Goal: Information Seeking & Learning: Find specific fact

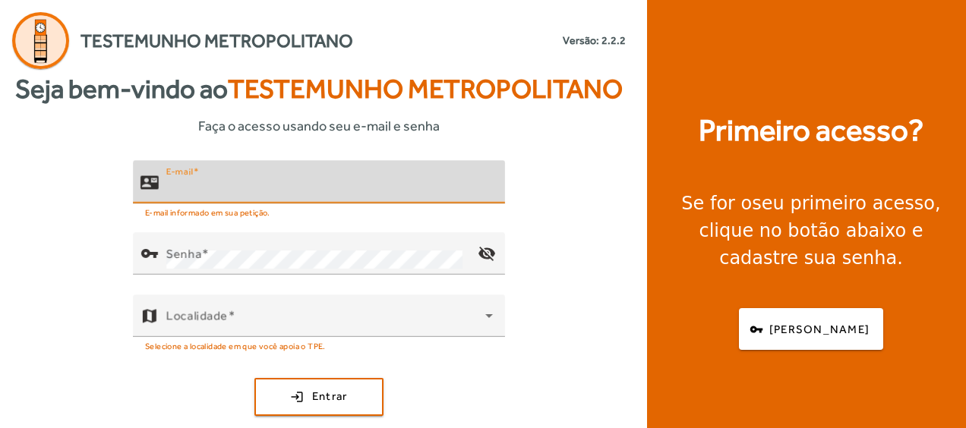
click at [243, 190] on input "E-mail" at bounding box center [329, 188] width 326 height 18
type input "**********"
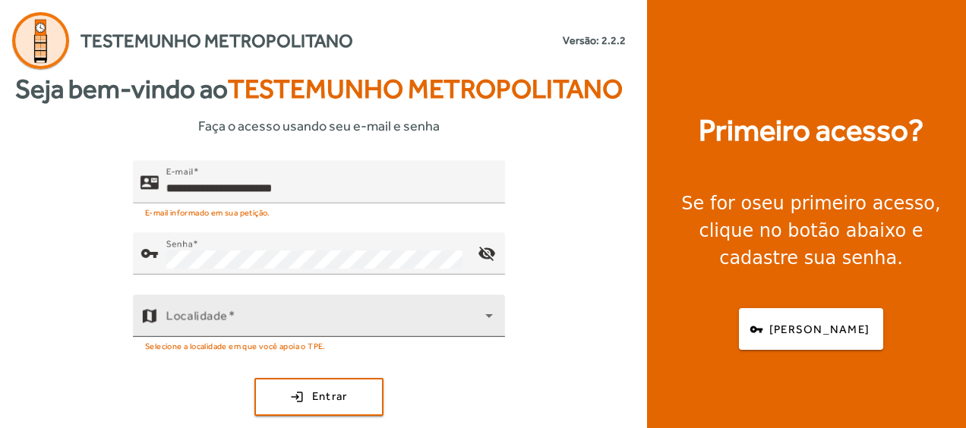
click at [287, 304] on div "Localidade" at bounding box center [329, 316] width 326 height 43
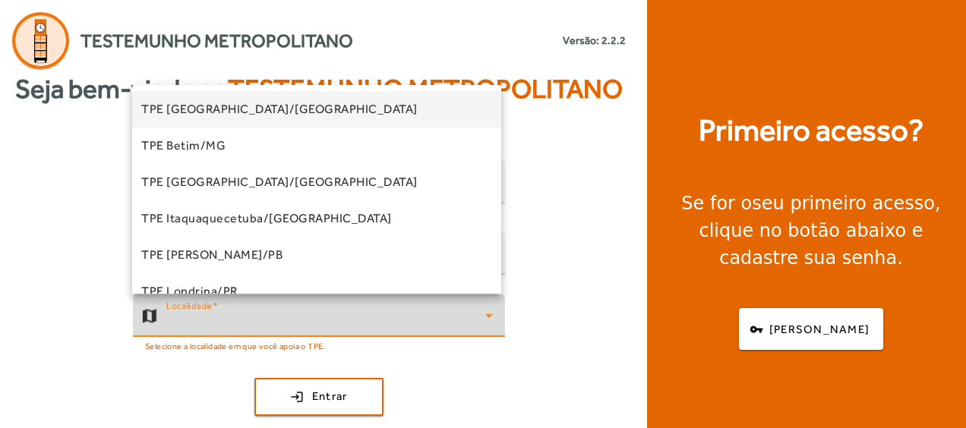
click at [500, 255] on div "TPE [GEOGRAPHIC_DATA]/MG TPE Betim/MG TPE [GEOGRAPHIC_DATA]/[GEOGRAPHIC_DATA] T…" at bounding box center [316, 189] width 369 height 209
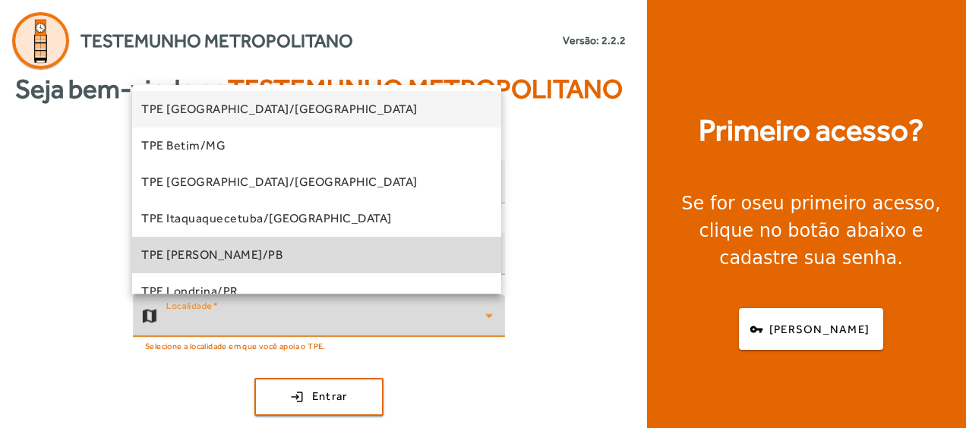
click at [492, 254] on mat-option "TPE [PERSON_NAME]/PB" at bounding box center [316, 255] width 369 height 36
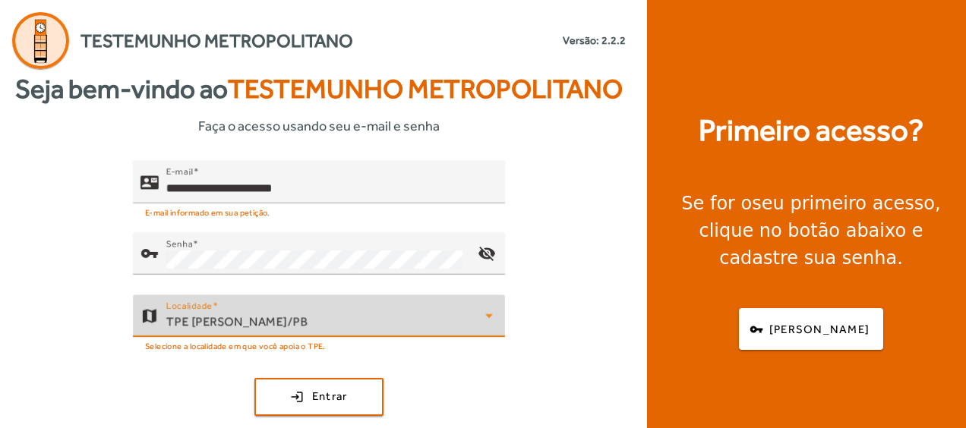
click at [462, 320] on div "TPE [PERSON_NAME]/PB" at bounding box center [325, 322] width 319 height 18
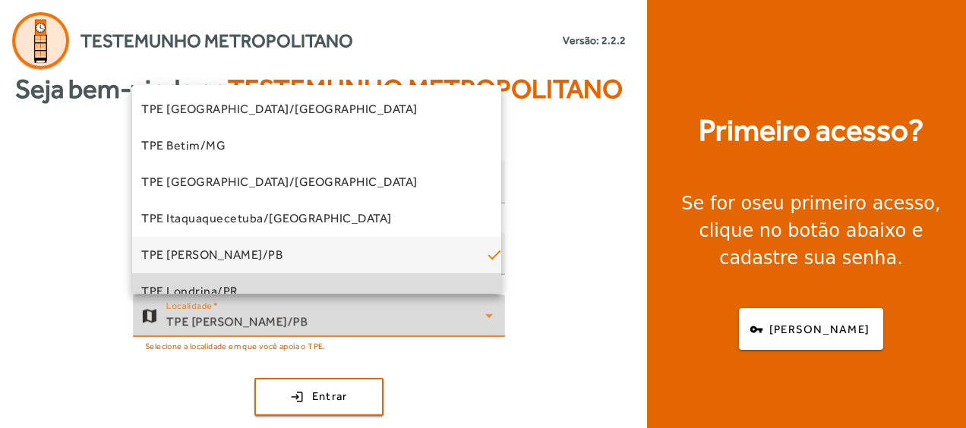
click at [492, 278] on mat-option "TPE Londrina/PR" at bounding box center [316, 291] width 369 height 36
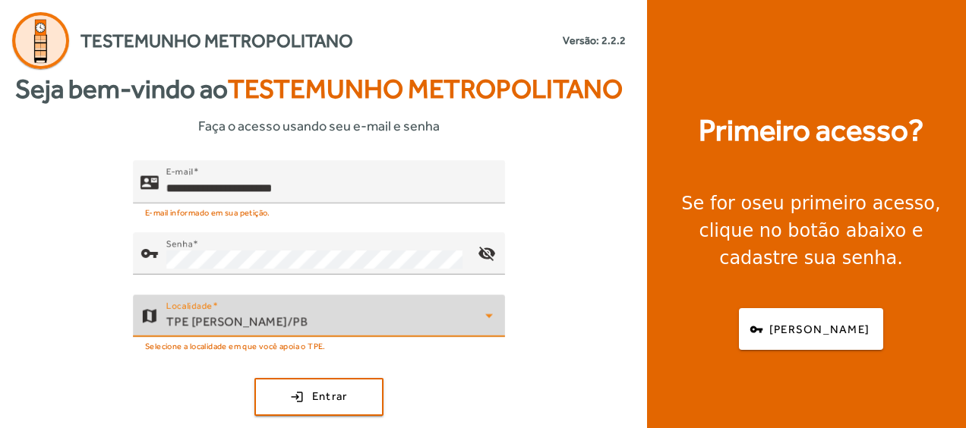
scroll to position [16, 0]
click at [492, 320] on icon at bounding box center [489, 316] width 18 height 18
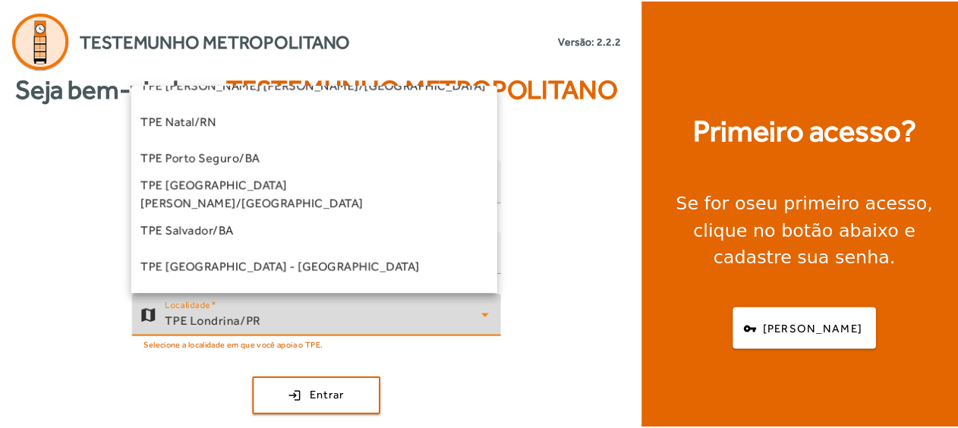
scroll to position [244, 0]
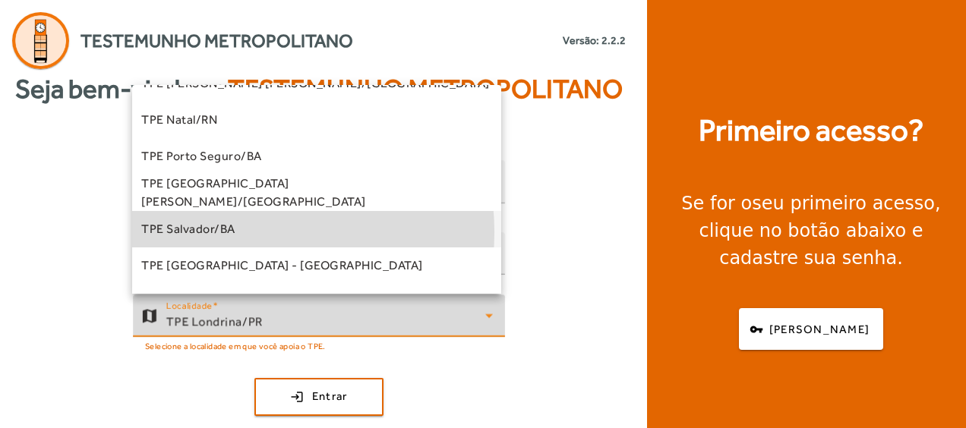
click at [222, 232] on span "TPE Salvador/BA" at bounding box center [188, 229] width 94 height 18
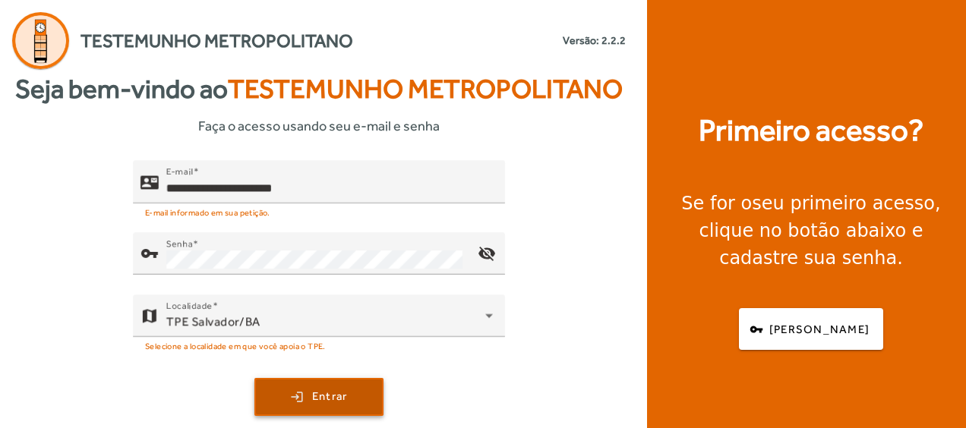
click at [342, 401] on span "Entrar" at bounding box center [330, 396] width 36 height 17
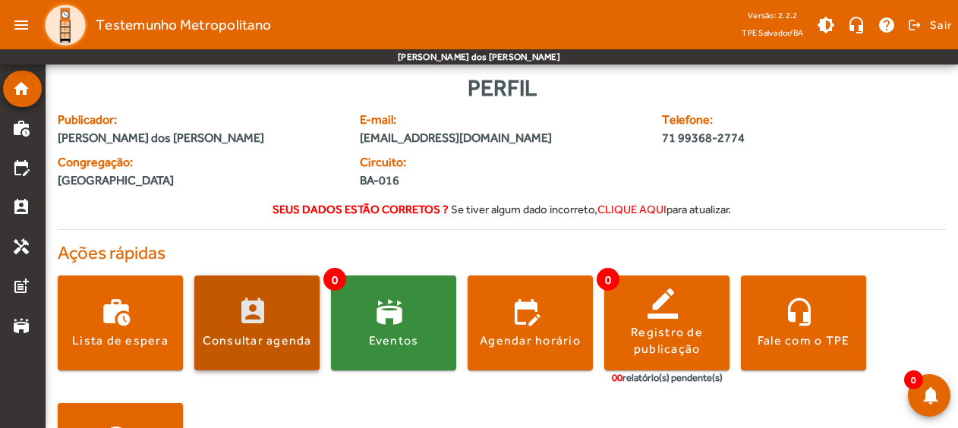
click at [246, 320] on span at bounding box center [256, 323] width 125 height 36
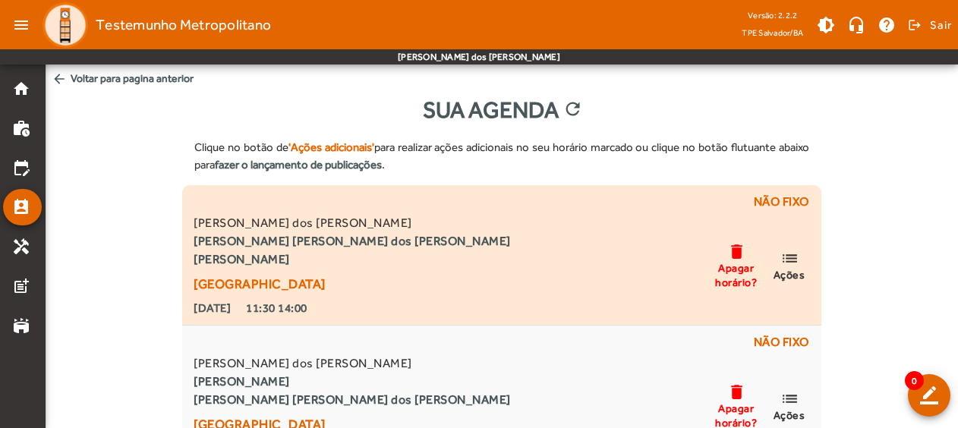
click at [793, 257] on mat-icon "list" at bounding box center [790, 258] width 18 height 19
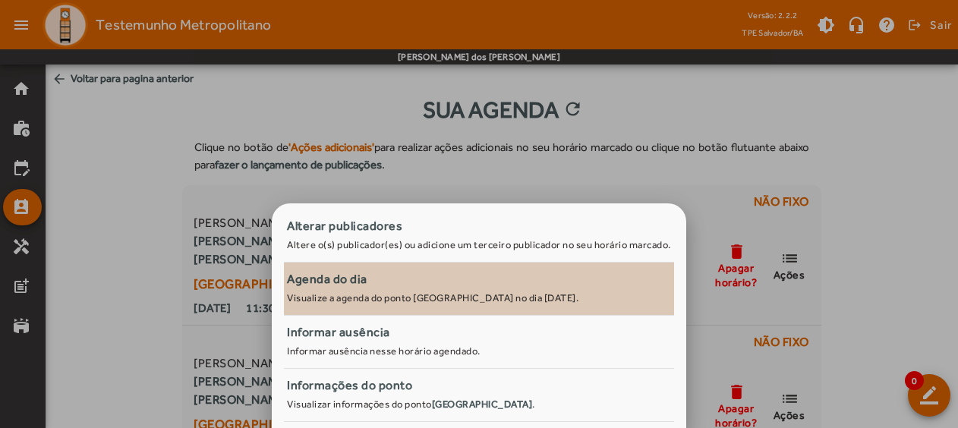
click at [492, 290] on span "Agenda do dia Visualize a agenda do ponto [GEOGRAPHIC_DATA] no dia [DATE]." at bounding box center [479, 288] width 390 height 37
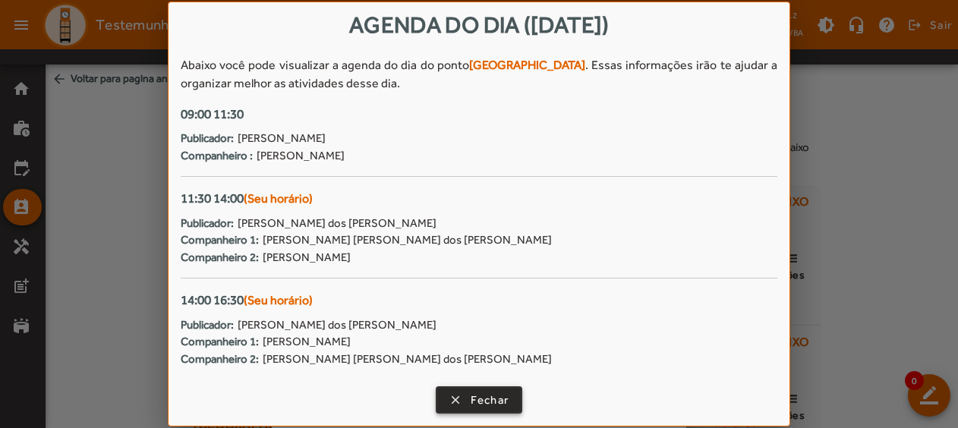
click at [466, 399] on span "button" at bounding box center [479, 400] width 84 height 36
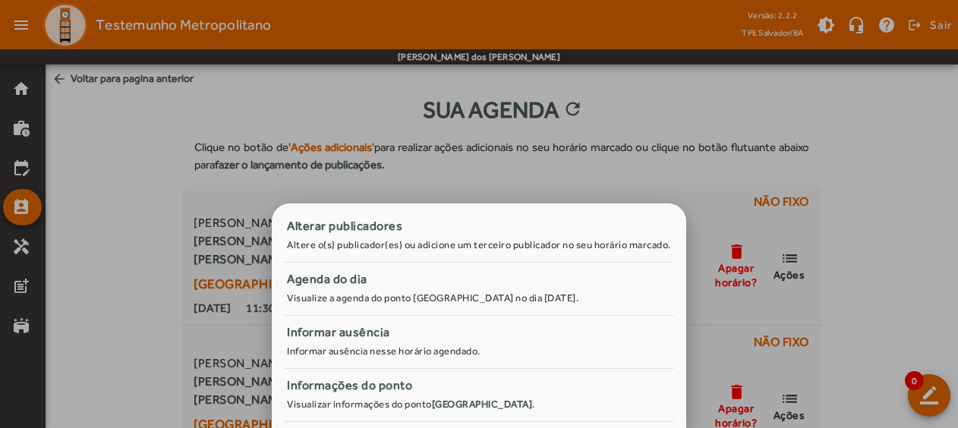
click at [905, 91] on div at bounding box center [479, 214] width 958 height 428
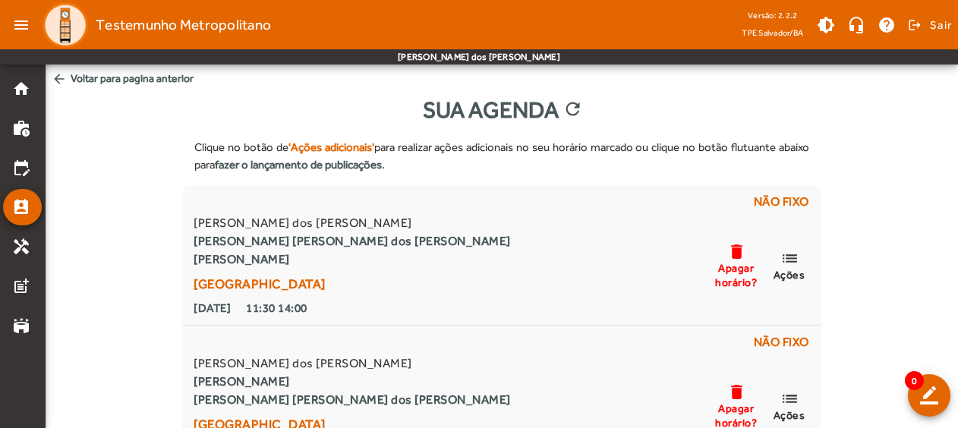
drag, startPoint x: 957, startPoint y: 321, endPoint x: 966, endPoint y: 239, distance: 82.4
click at [958, 239] on html "menu Testemunho Metropolitano Versão: 2.2.2 TPE Salvador/BA brightness_medium h…" at bounding box center [479, 214] width 958 height 428
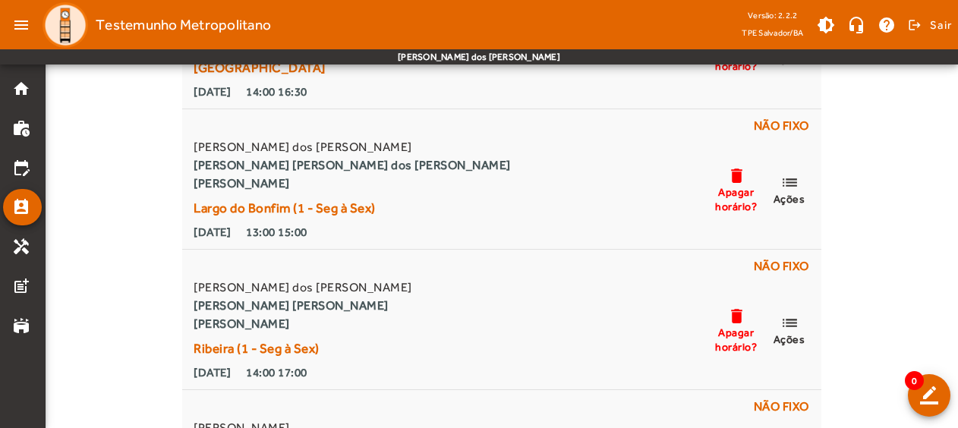
scroll to position [361, 0]
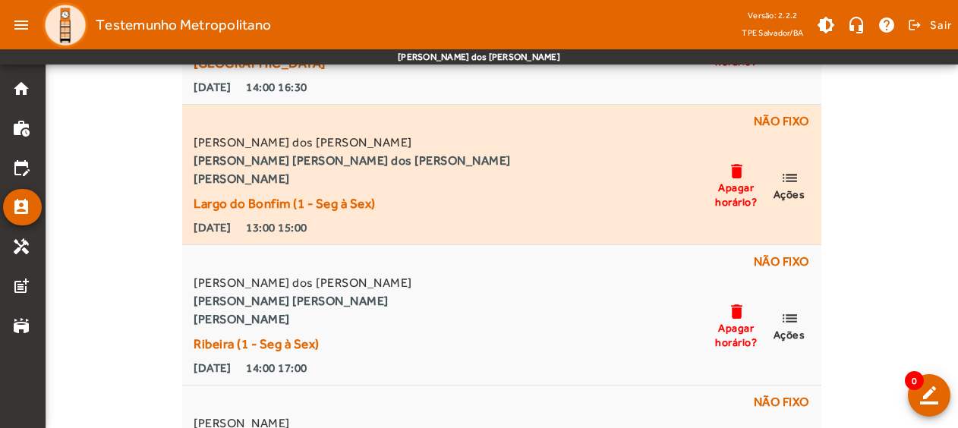
click at [796, 186] on mat-icon "list" at bounding box center [790, 178] width 18 height 19
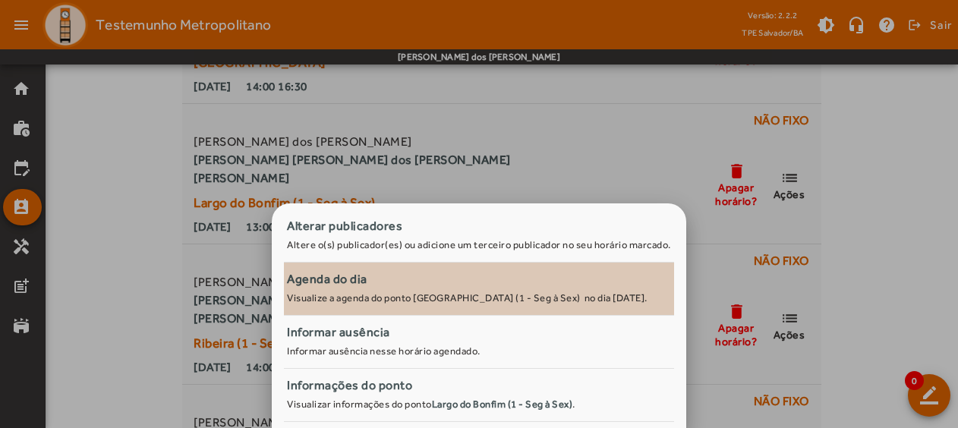
click at [465, 292] on span "Agenda do dia Visualize a agenda do ponto [GEOGRAPHIC_DATA] (1 - Seg à Sex) no …" at bounding box center [479, 287] width 384 height 34
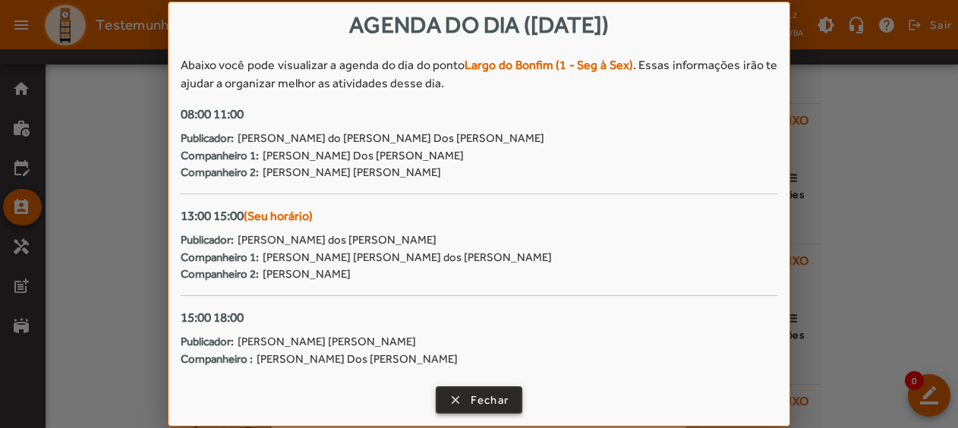
click at [500, 410] on span "button" at bounding box center [479, 400] width 84 height 36
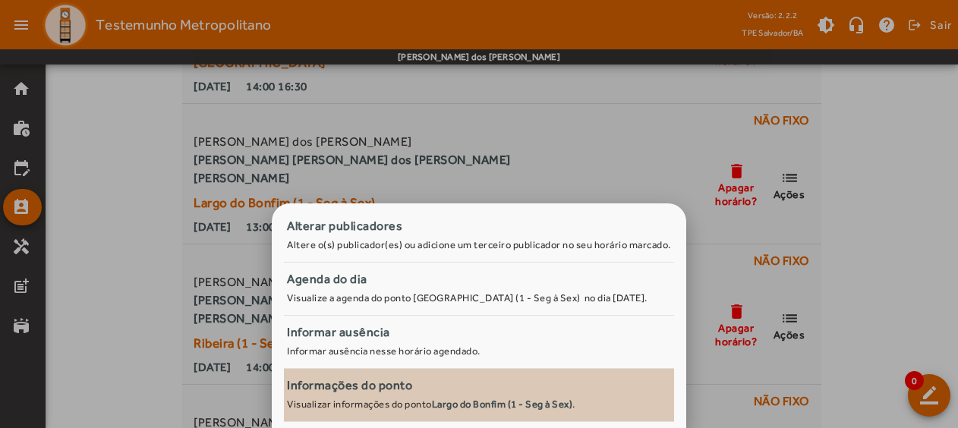
click at [413, 388] on div "Informações do ponto" at bounding box center [479, 386] width 384 height 18
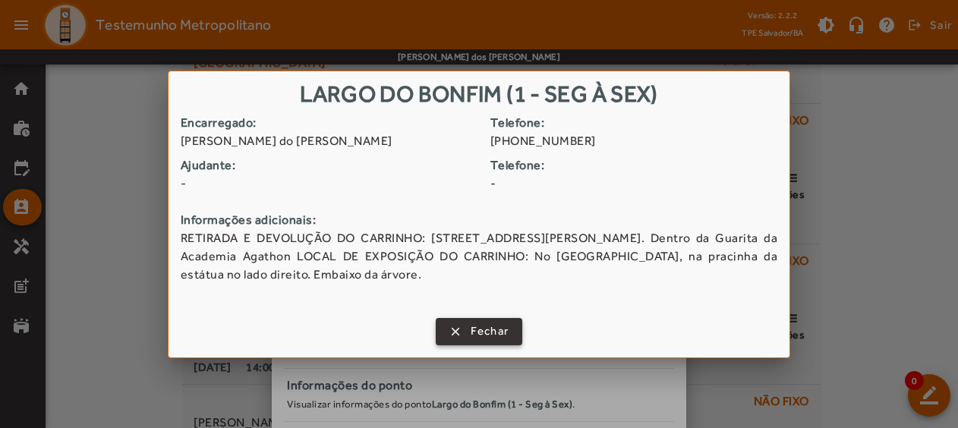
click at [478, 339] on span "Fechar" at bounding box center [490, 331] width 39 height 17
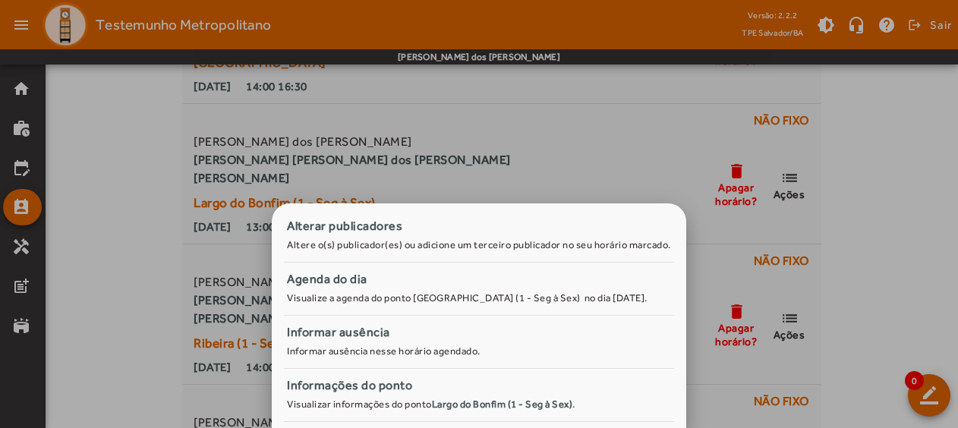
click at [883, 327] on div at bounding box center [479, 214] width 958 height 428
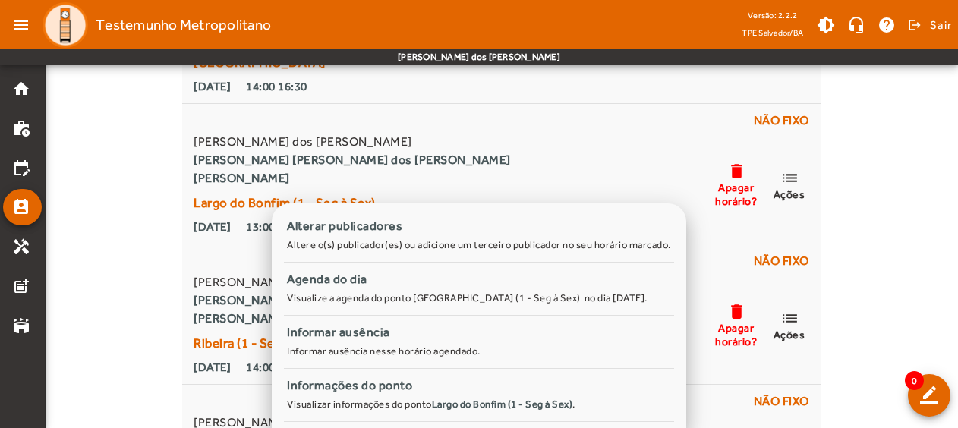
scroll to position [361, 0]
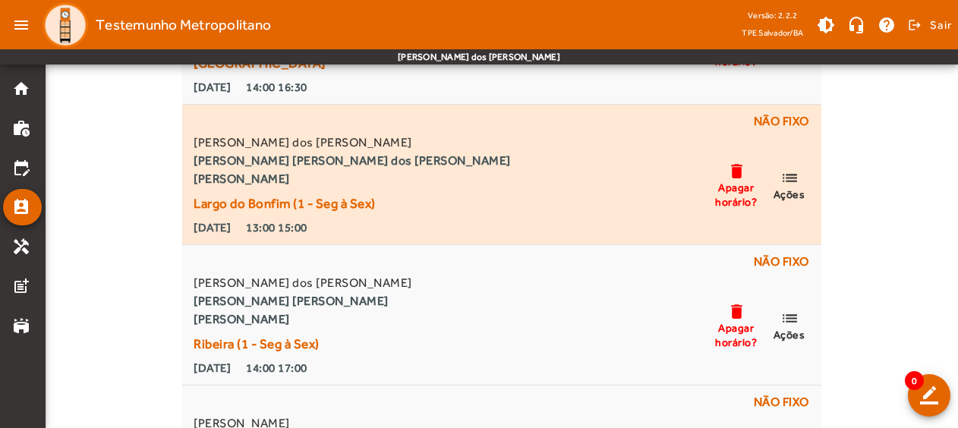
click at [789, 178] on mat-icon "list" at bounding box center [790, 178] width 18 height 19
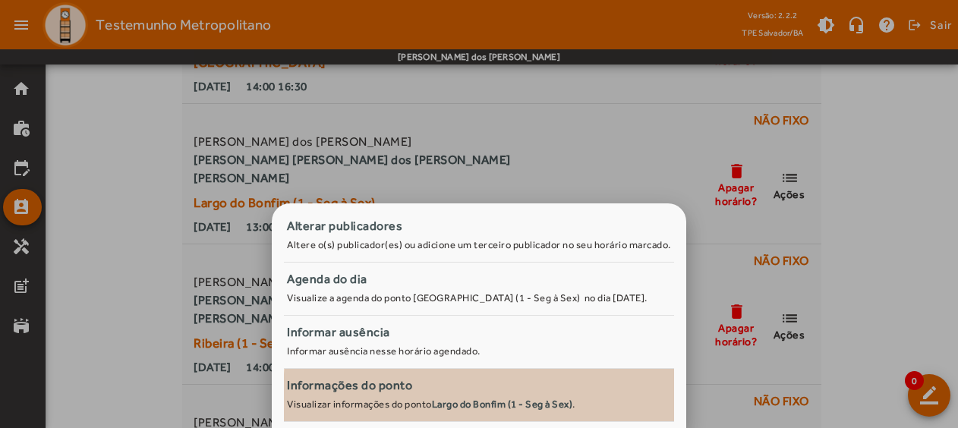
click at [593, 405] on span "Informações do ponto Visualizar informações do ponto [GEOGRAPHIC_DATA] (1 - Seg…" at bounding box center [479, 395] width 390 height 37
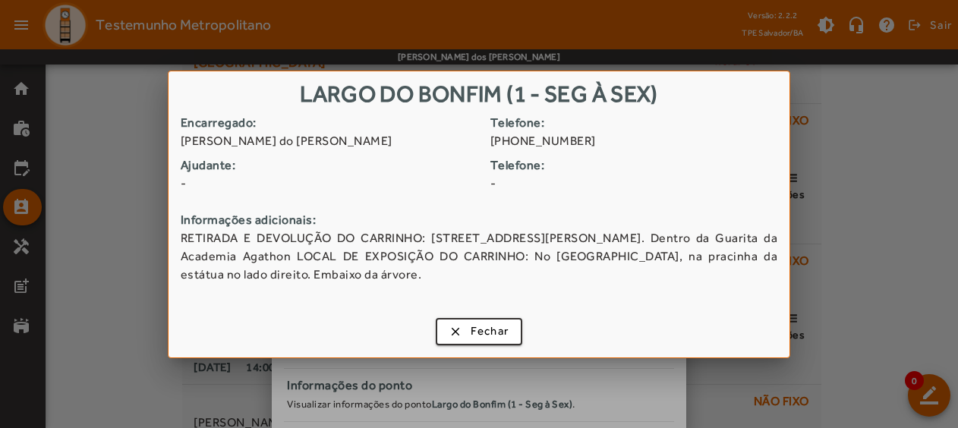
drag, startPoint x: 664, startPoint y: 254, endPoint x: 708, endPoint y: 273, distance: 47.3
click at [708, 273] on span "RETIRADA E DEVOLUÇÃO DO CARRINHO: [STREET_ADDRESS][PERSON_NAME]. Dentro da Guar…" at bounding box center [479, 256] width 597 height 55
copy span "No [GEOGRAPHIC_DATA], na pracinha da estátua no lado direito. Embaixo da árvore."
click at [480, 320] on span "button" at bounding box center [479, 332] width 84 height 36
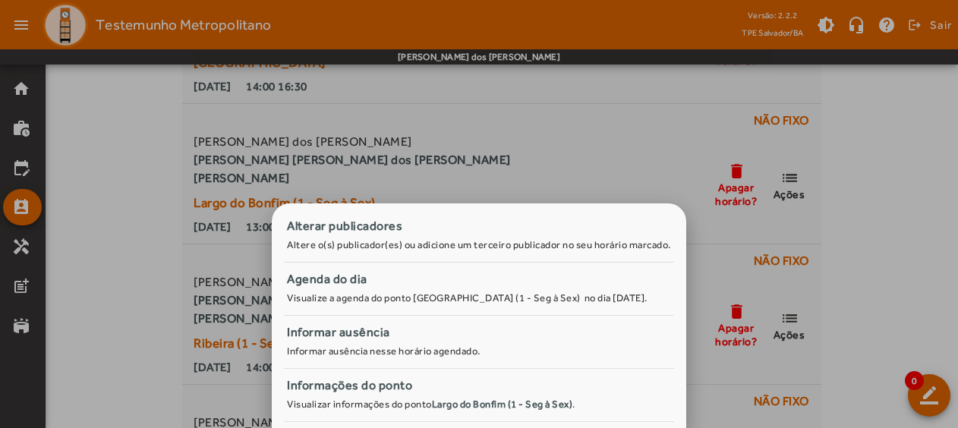
click at [928, 156] on div at bounding box center [479, 214] width 958 height 428
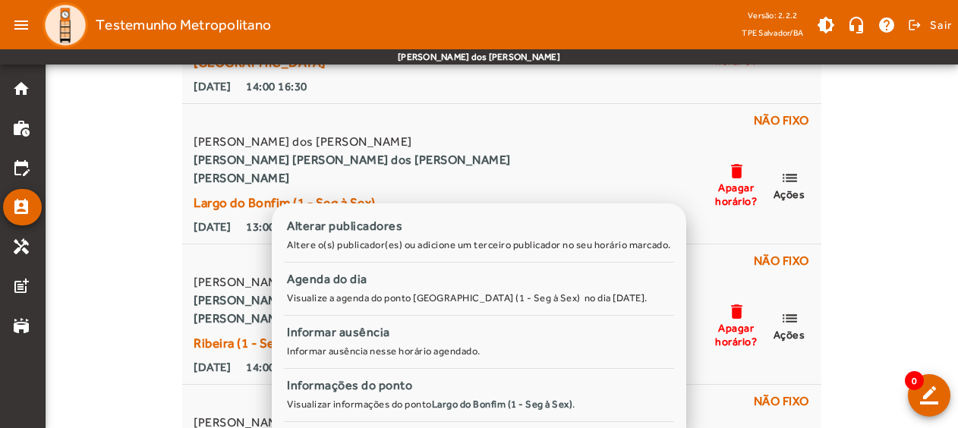
scroll to position [361, 0]
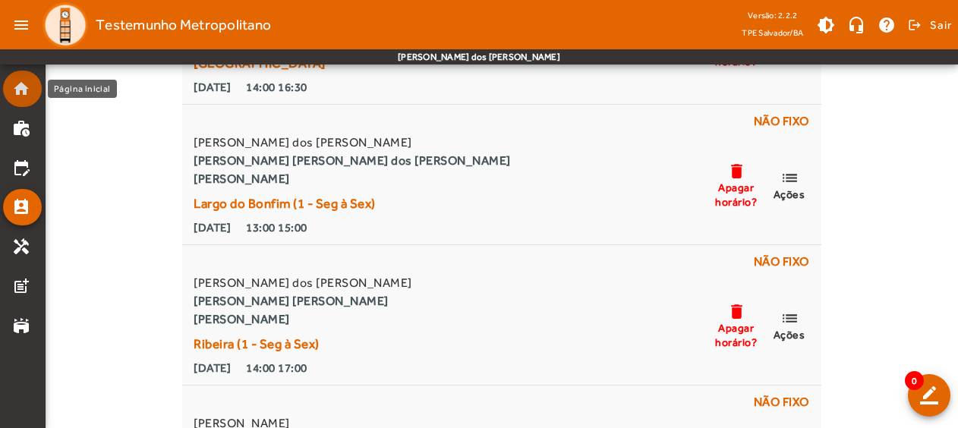
click at [23, 98] on mat-list-item "home" at bounding box center [22, 89] width 39 height 36
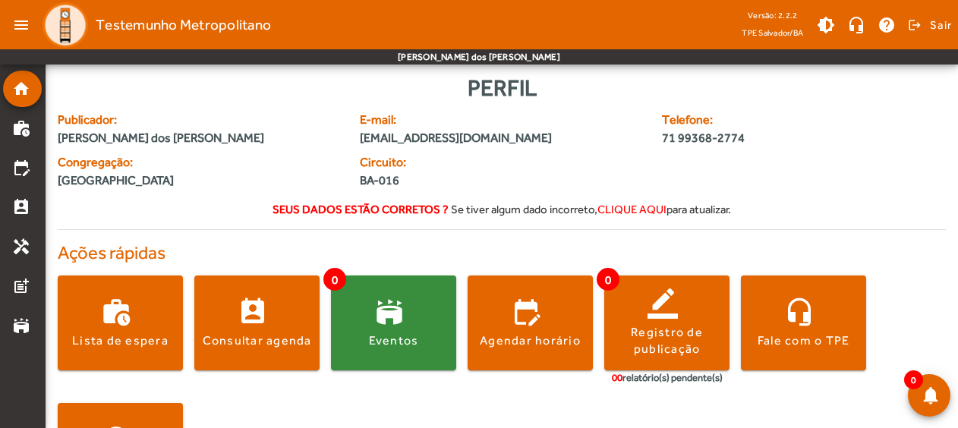
click at [952, 27] on mat-toolbar-row "menu Testemunho Metropolitano Versão: 2.2.2 TPE Salvador/BA brightness_medium h…" at bounding box center [479, 24] width 958 height 49
drag, startPoint x: 952, startPoint y: 27, endPoint x: 841, endPoint y: 207, distance: 210.7
click at [841, 207] on div "Seus dados estão corretos ? [PERSON_NAME] algum dado incorreto, clique aqui par…" at bounding box center [502, 206] width 888 height 21
drag, startPoint x: 841, startPoint y: 207, endPoint x: 940, endPoint y: 32, distance: 200.6
click at [940, 32] on span "Sair" at bounding box center [941, 25] width 22 height 24
